Goal: Task Accomplishment & Management: Use online tool/utility

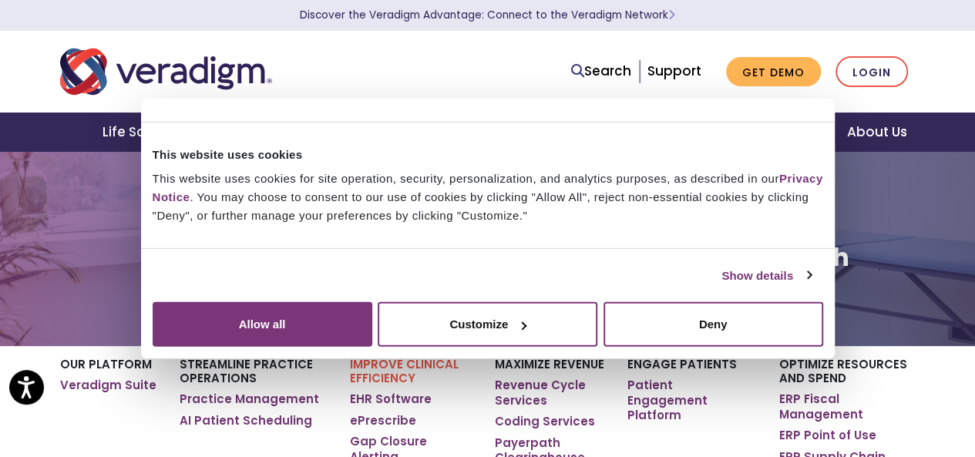
click at [344, 123] on link "Health Plans + Payers" at bounding box center [304, 132] width 184 height 39
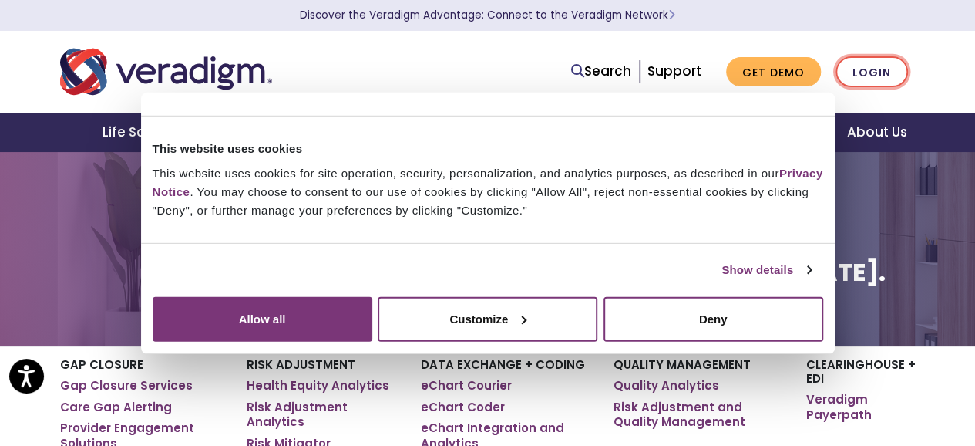
click at [854, 69] on link "Login" at bounding box center [872, 72] width 72 height 32
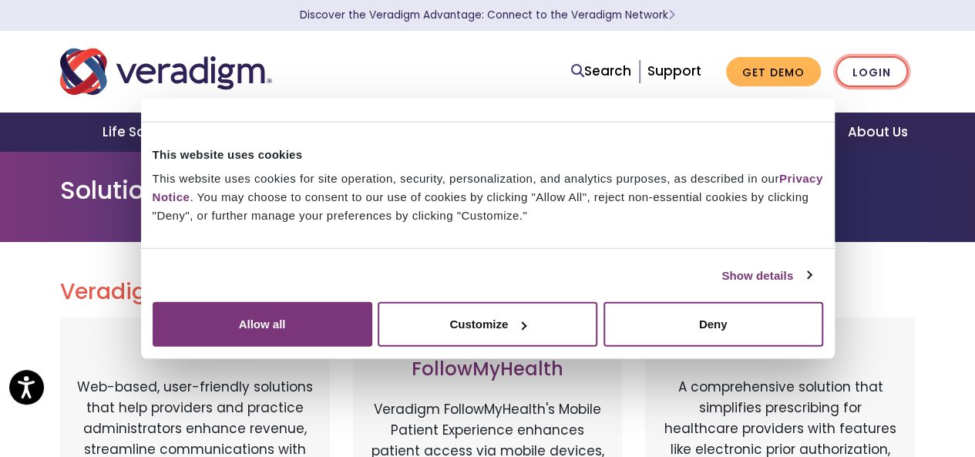
click at [861, 69] on link "Login" at bounding box center [872, 72] width 72 height 32
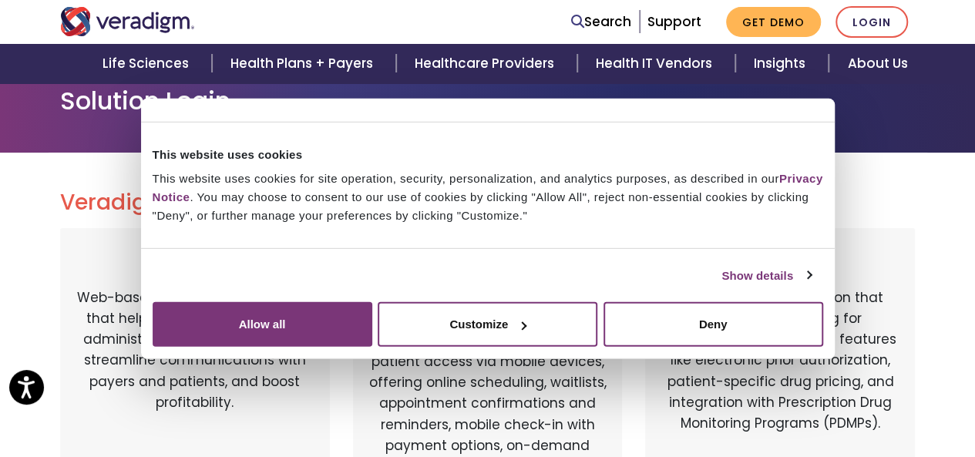
scroll to position [123, 0]
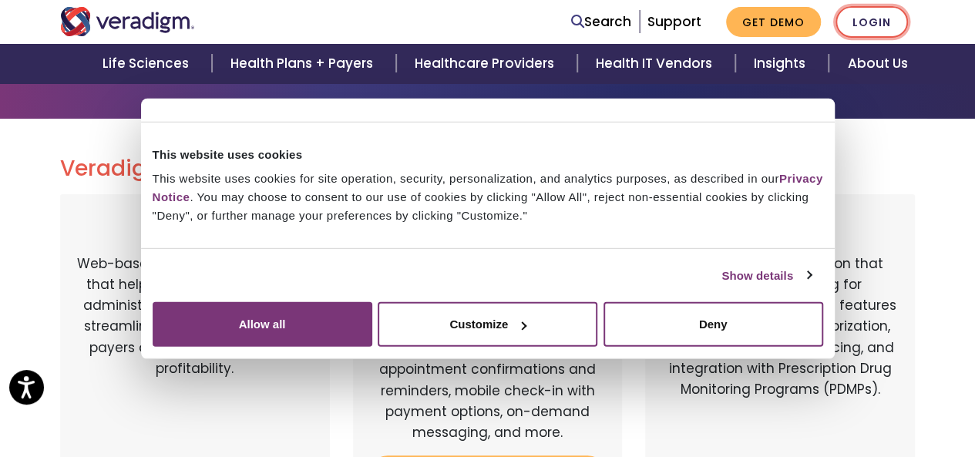
click at [867, 18] on link "Login" at bounding box center [872, 22] width 72 height 32
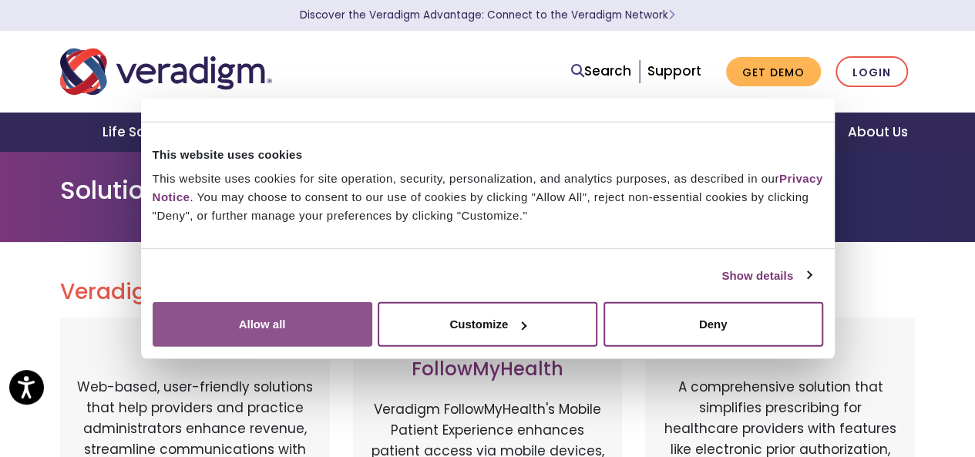
click at [372, 322] on button "Allow all" at bounding box center [263, 324] width 220 height 45
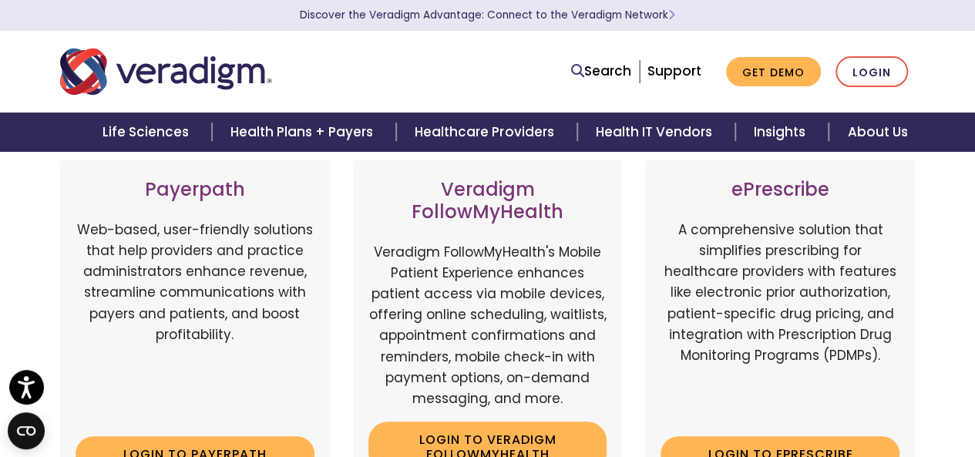
scroll to position [269, 0]
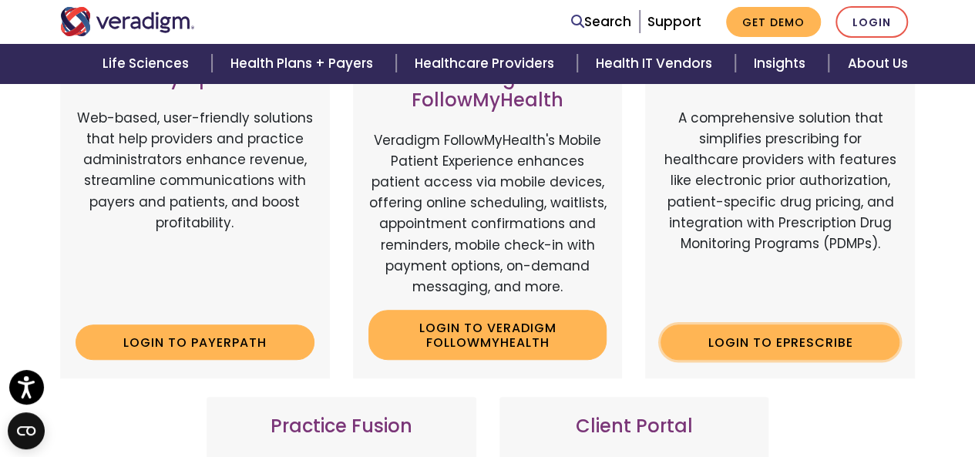
click at [797, 329] on link "Login to ePrescribe" at bounding box center [780, 342] width 239 height 35
